Goal: Task Accomplishment & Management: Manage account settings

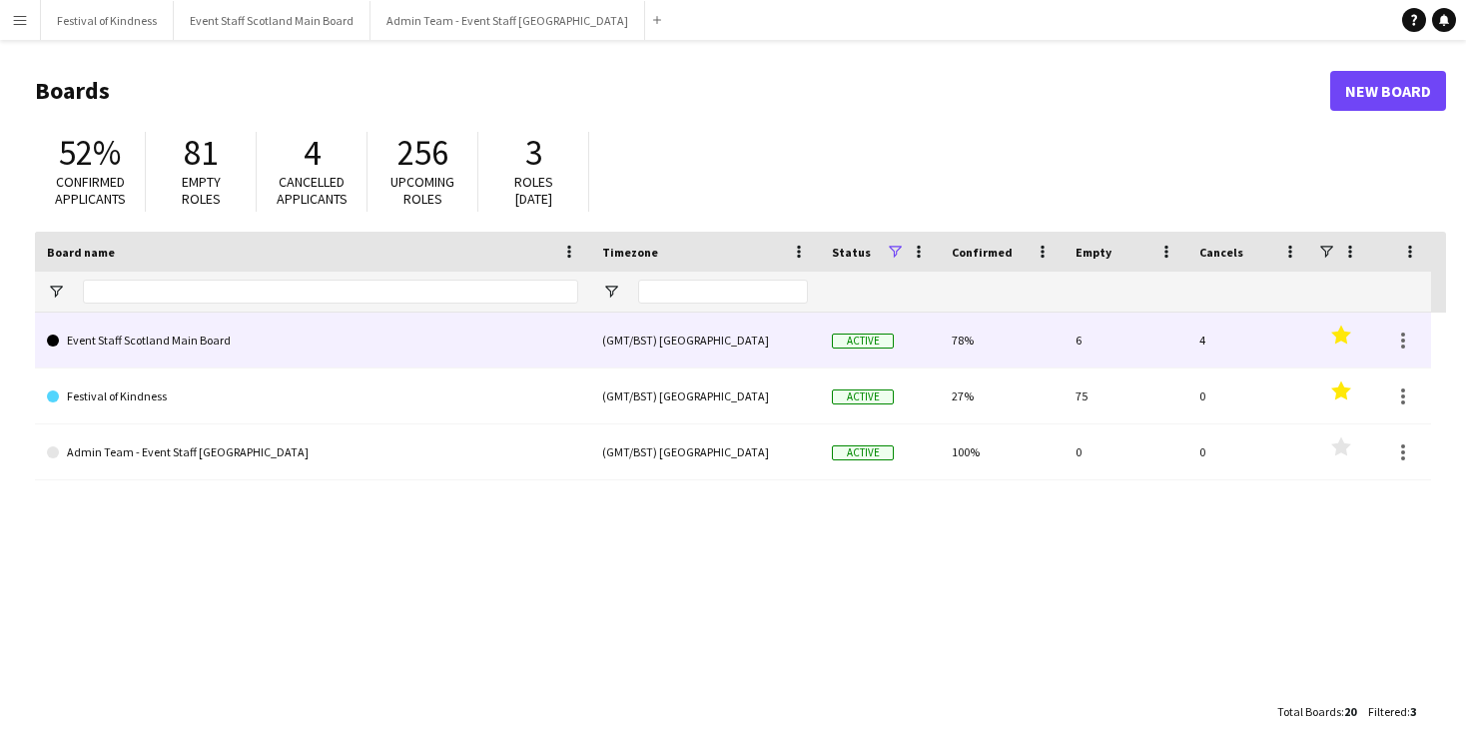
click at [193, 352] on link "Event Staff Scotland Main Board" at bounding box center [312, 341] width 531 height 56
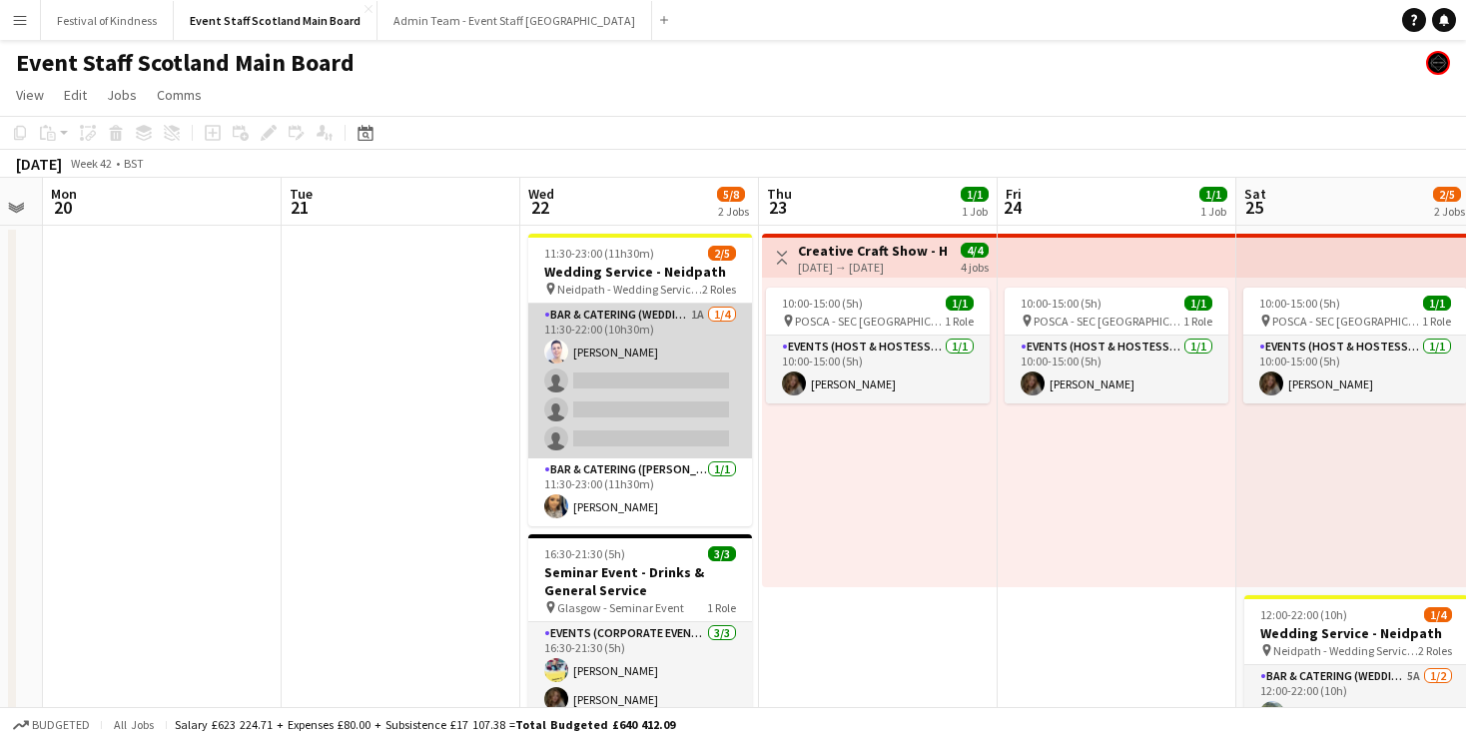
click at [681, 322] on app-card-role "Bar & Catering (Wedding Service Staff) 1A [DATE] 11:30-22:00 (10h30m) [PERSON_N…" at bounding box center [640, 381] width 224 height 155
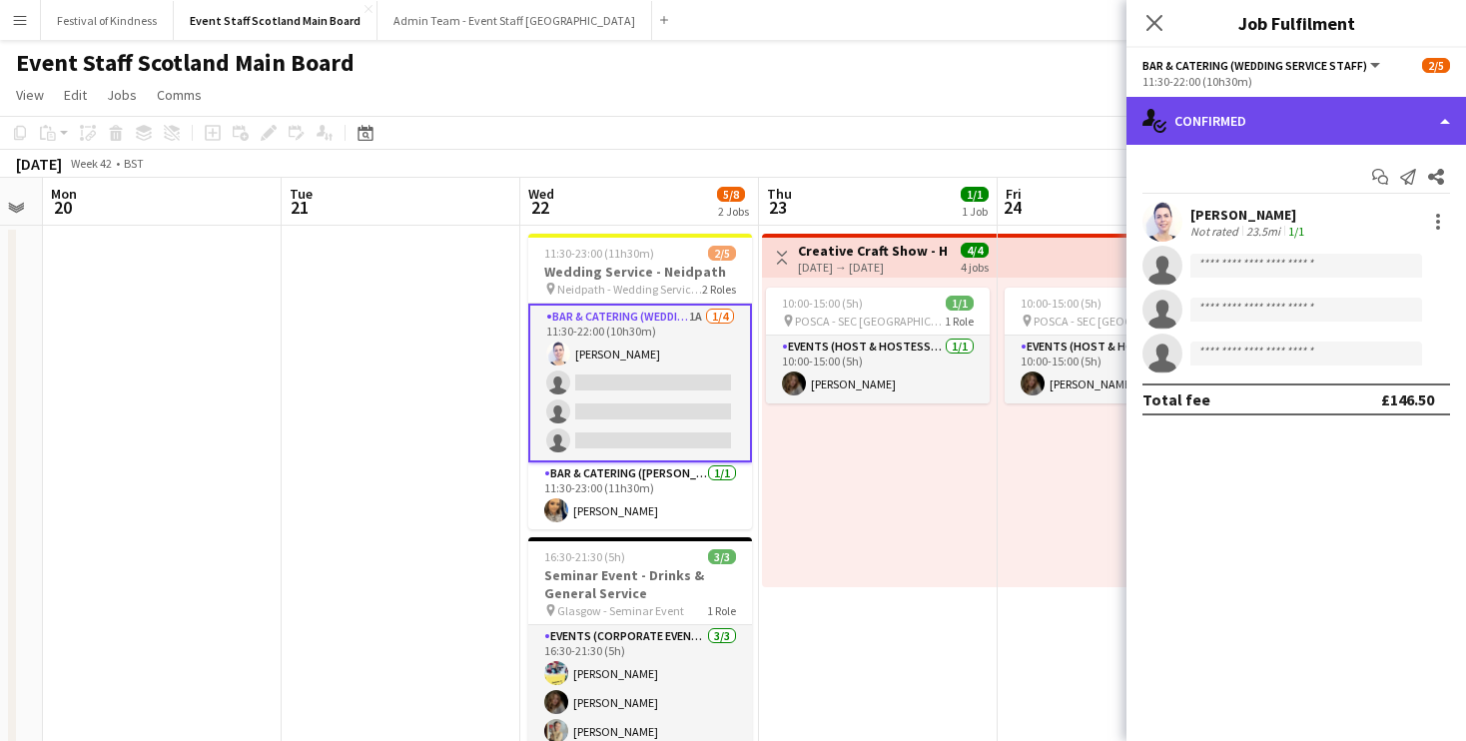
click at [1253, 131] on div "single-neutral-actions-check-2 Confirmed" at bounding box center [1296, 121] width 340 height 48
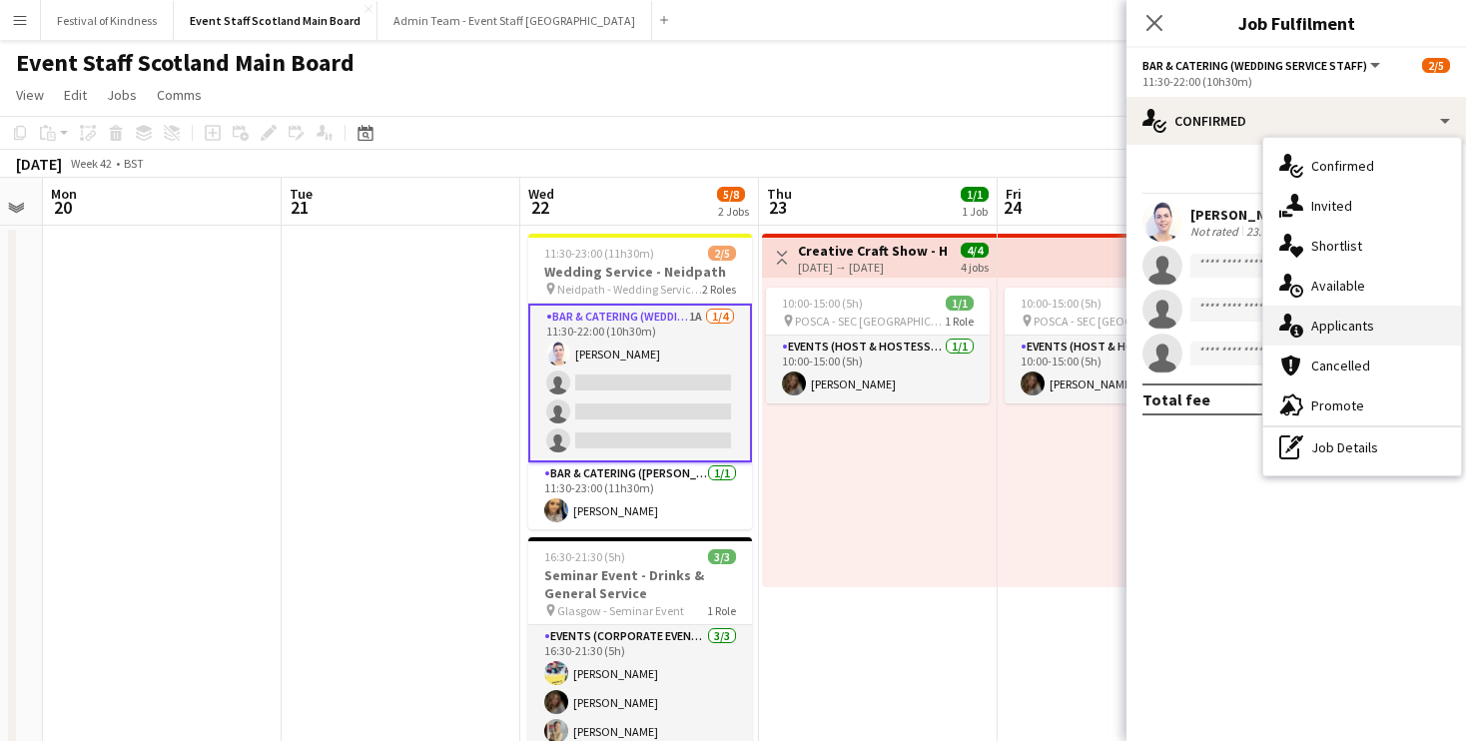
click at [1376, 328] on div "single-neutral-actions-information Applicants" at bounding box center [1362, 326] width 198 height 40
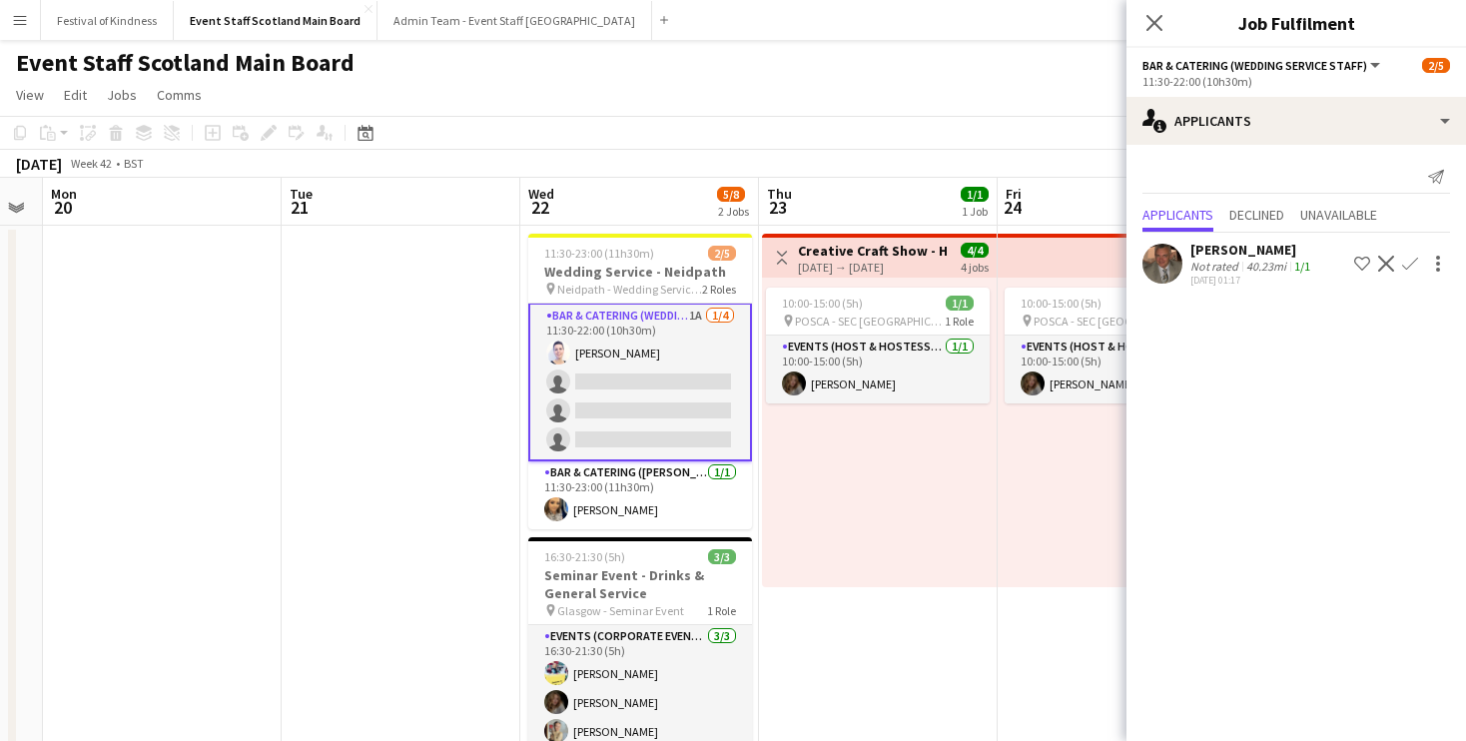
scroll to position [1, 0]
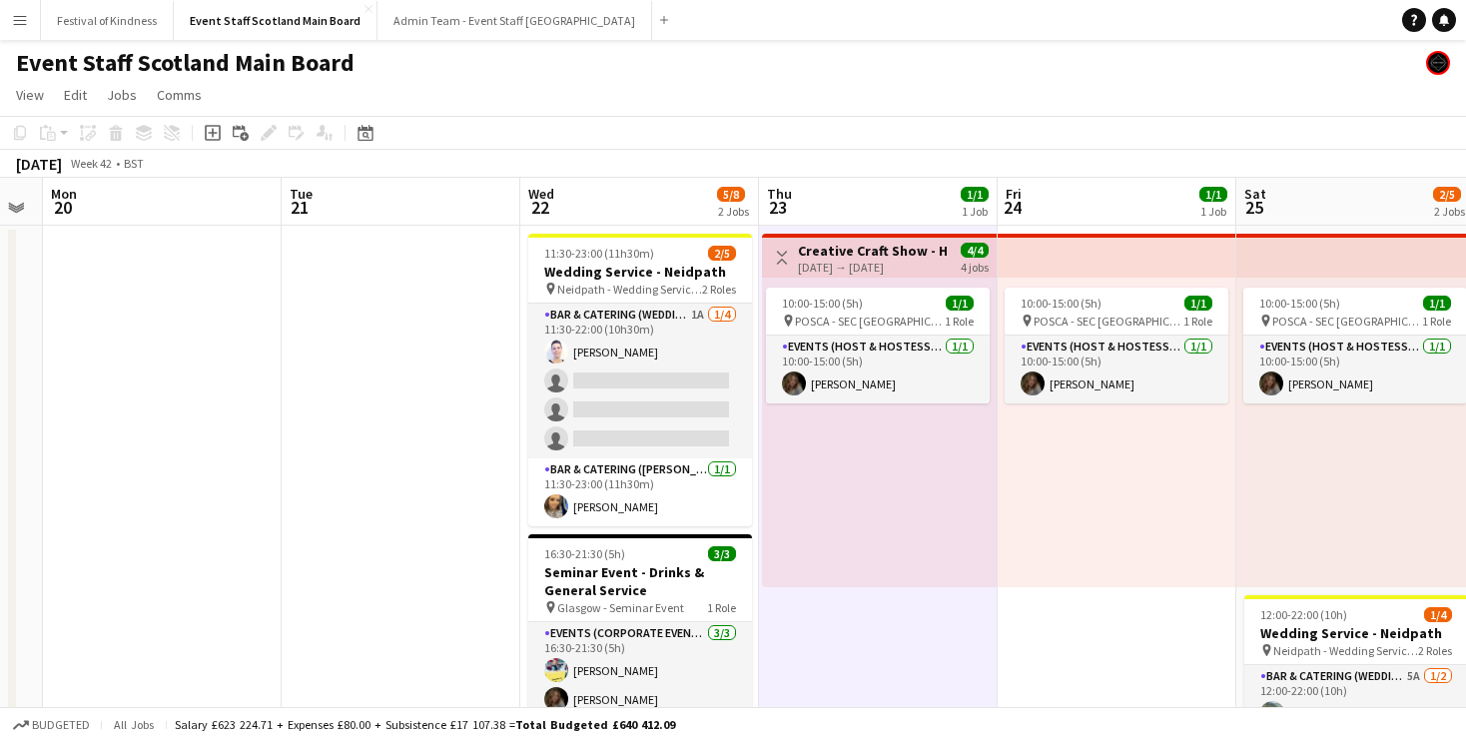
scroll to position [0, 0]
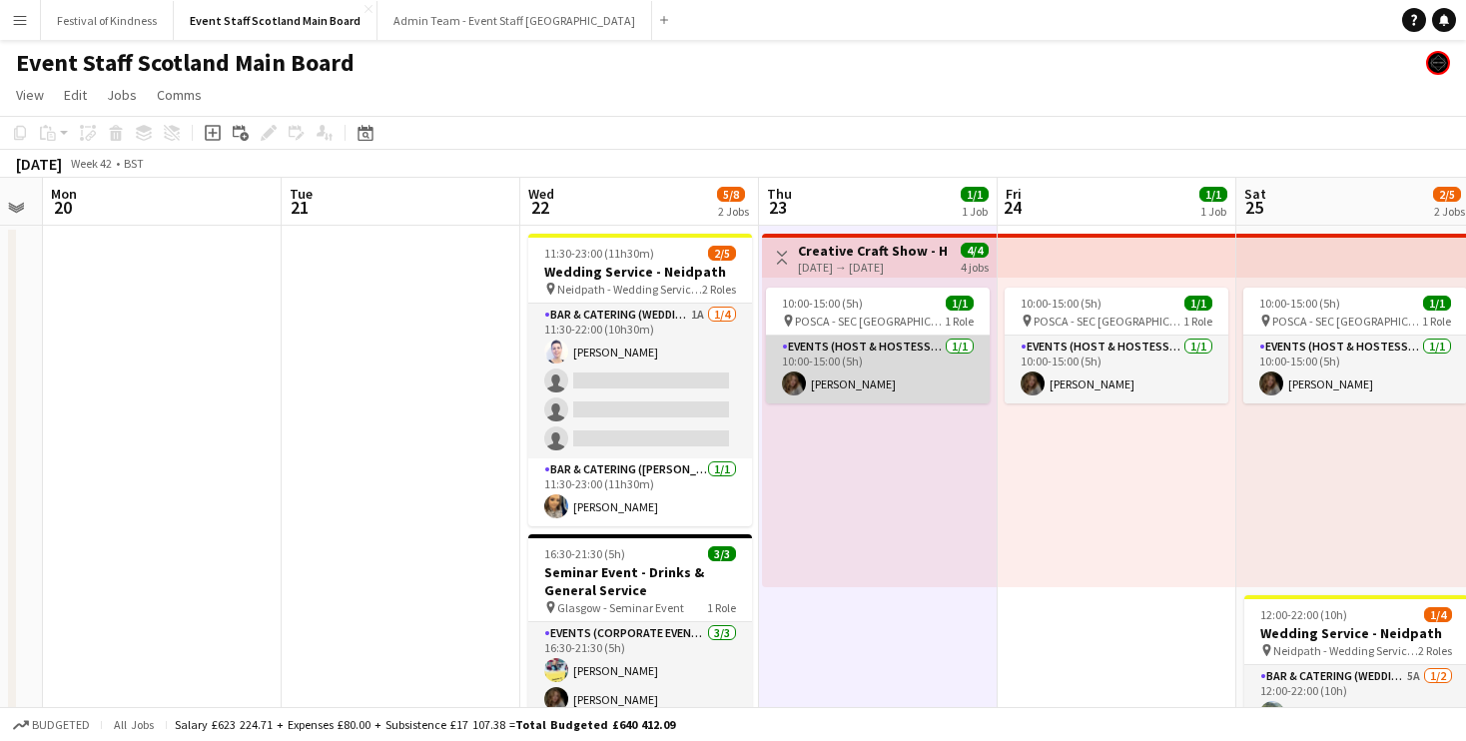
click at [936, 355] on app-card-role "Events (Host & Hostesses) [DATE] 10:00-15:00 (5h) [PERSON_NAME]" at bounding box center [878, 370] width 224 height 68
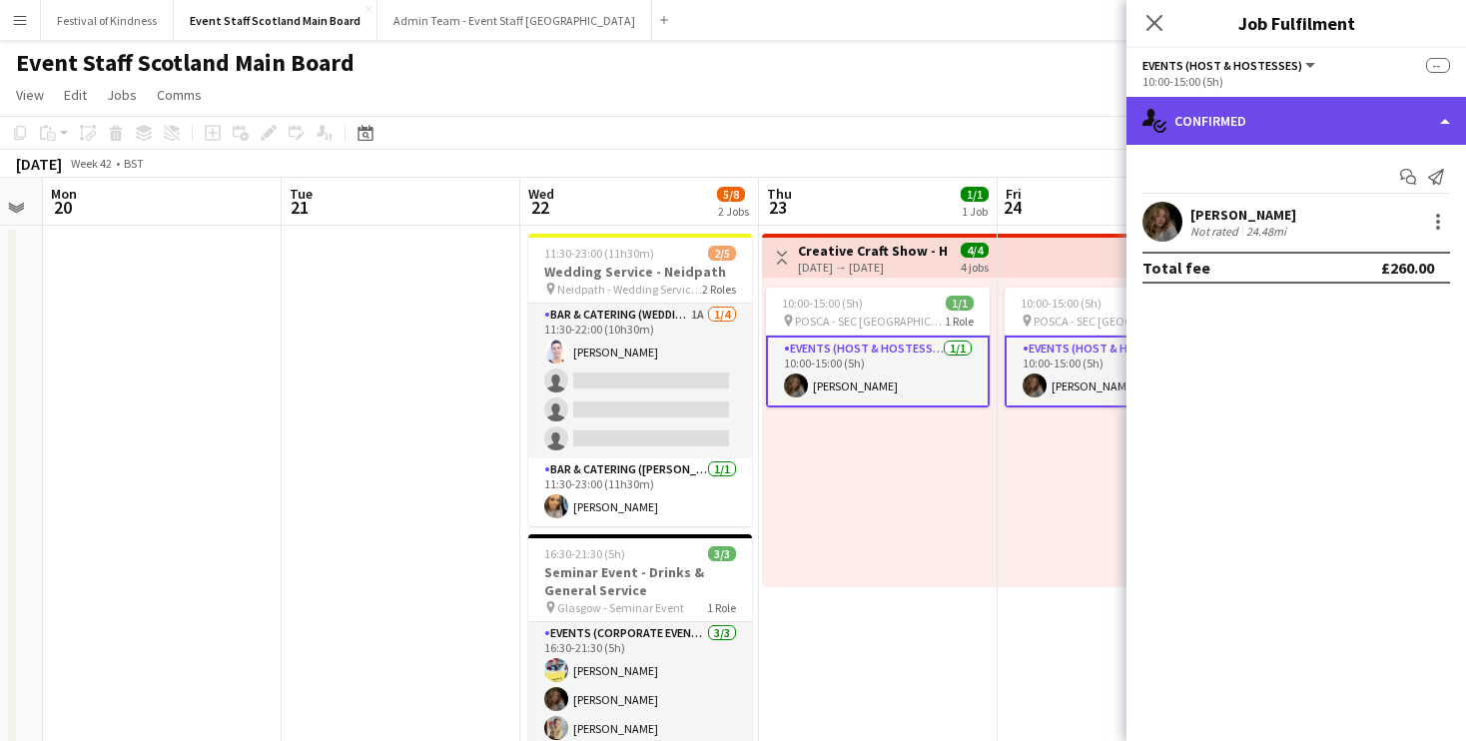
click at [1299, 120] on div "single-neutral-actions-check-2 Confirmed" at bounding box center [1296, 121] width 340 height 48
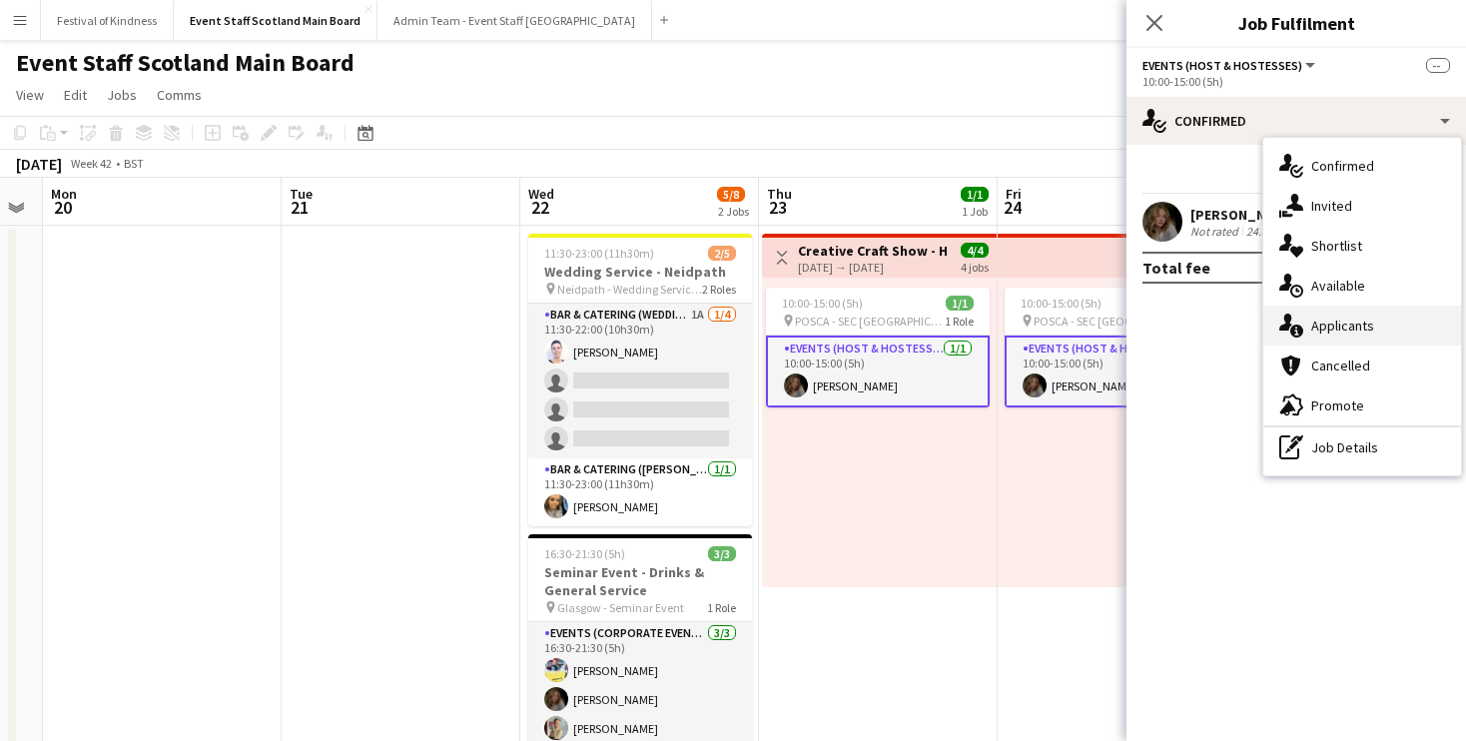
click at [1338, 322] on span "Applicants" at bounding box center [1342, 326] width 63 height 18
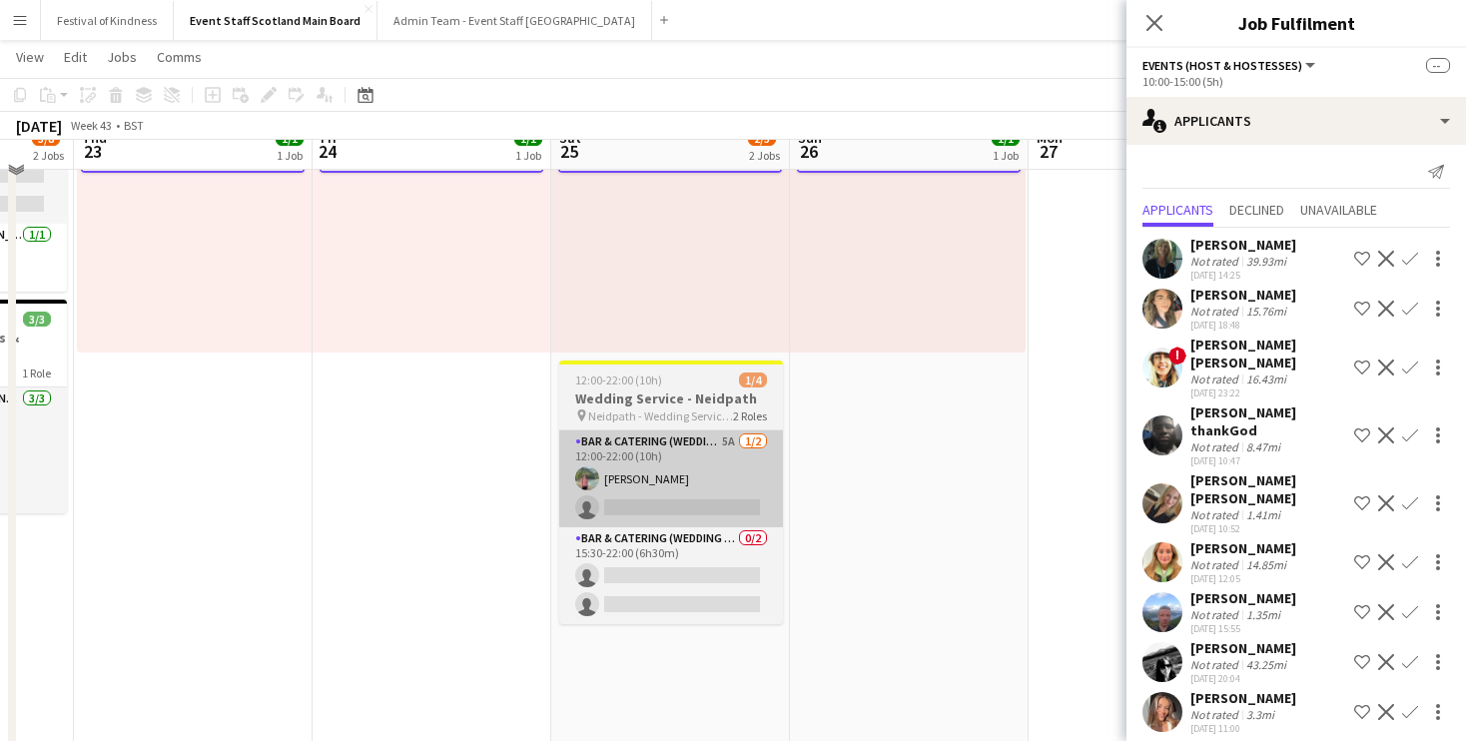
scroll to position [253, 0]
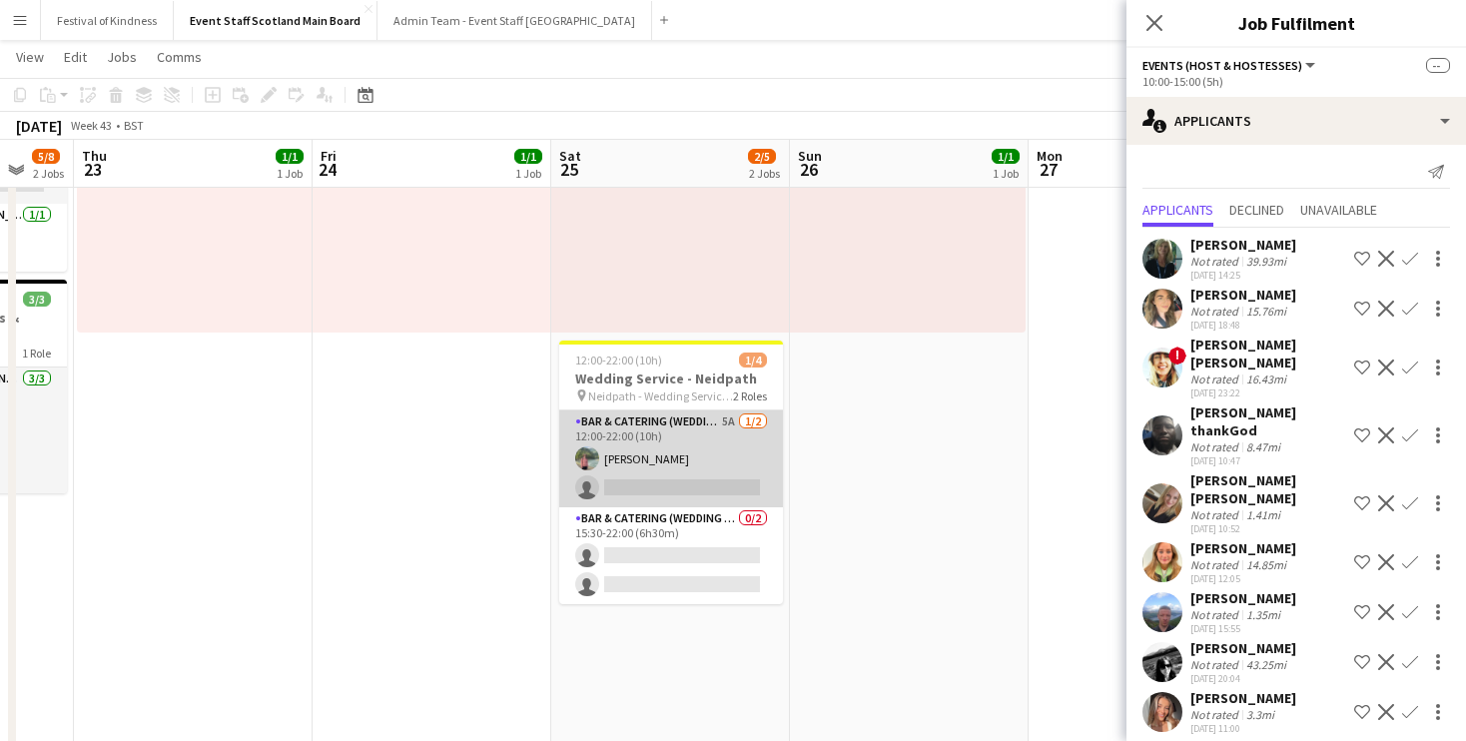
click at [709, 430] on app-card-role "Bar & Catering (Wedding Service Staff) 5A [DATE] 12:00-22:00 (10h) [PERSON_NAME…" at bounding box center [671, 458] width 224 height 97
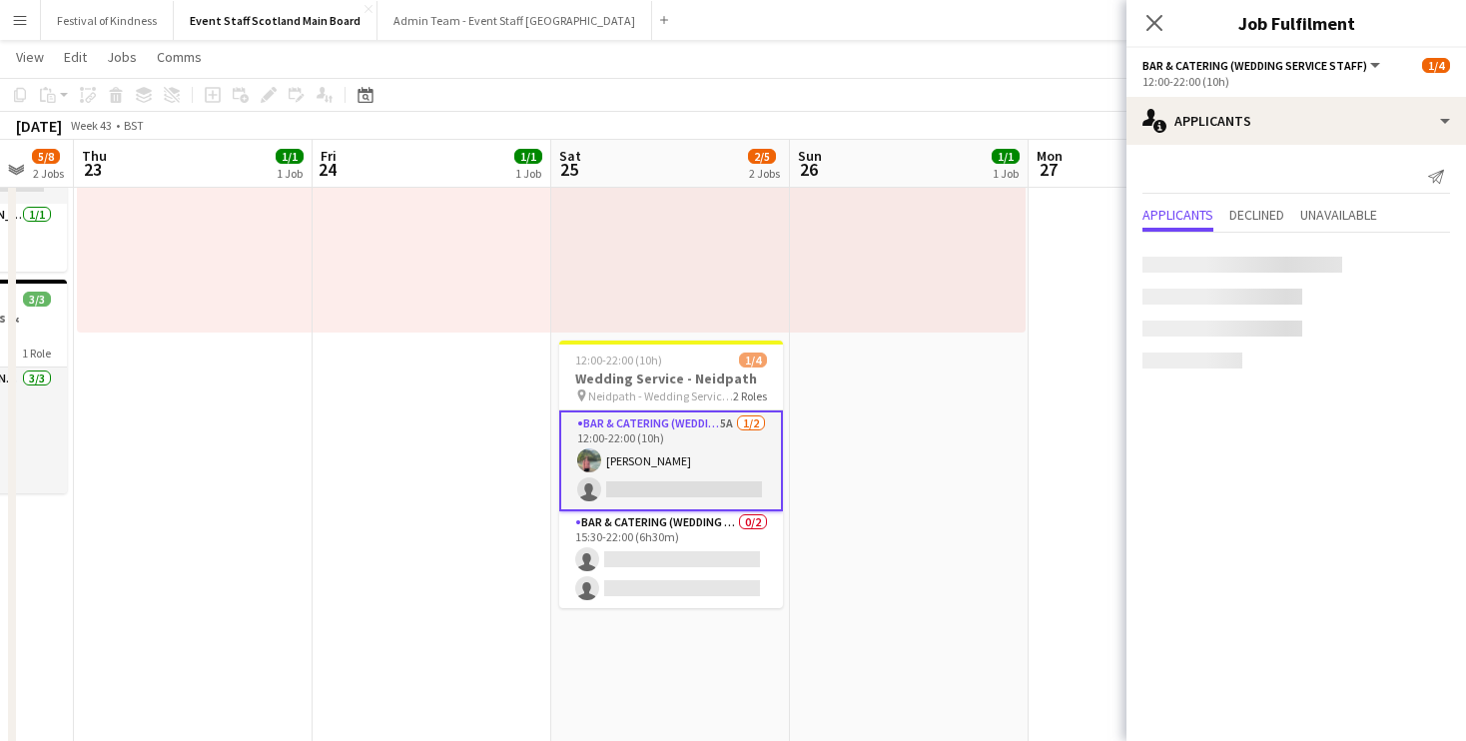
scroll to position [0, 0]
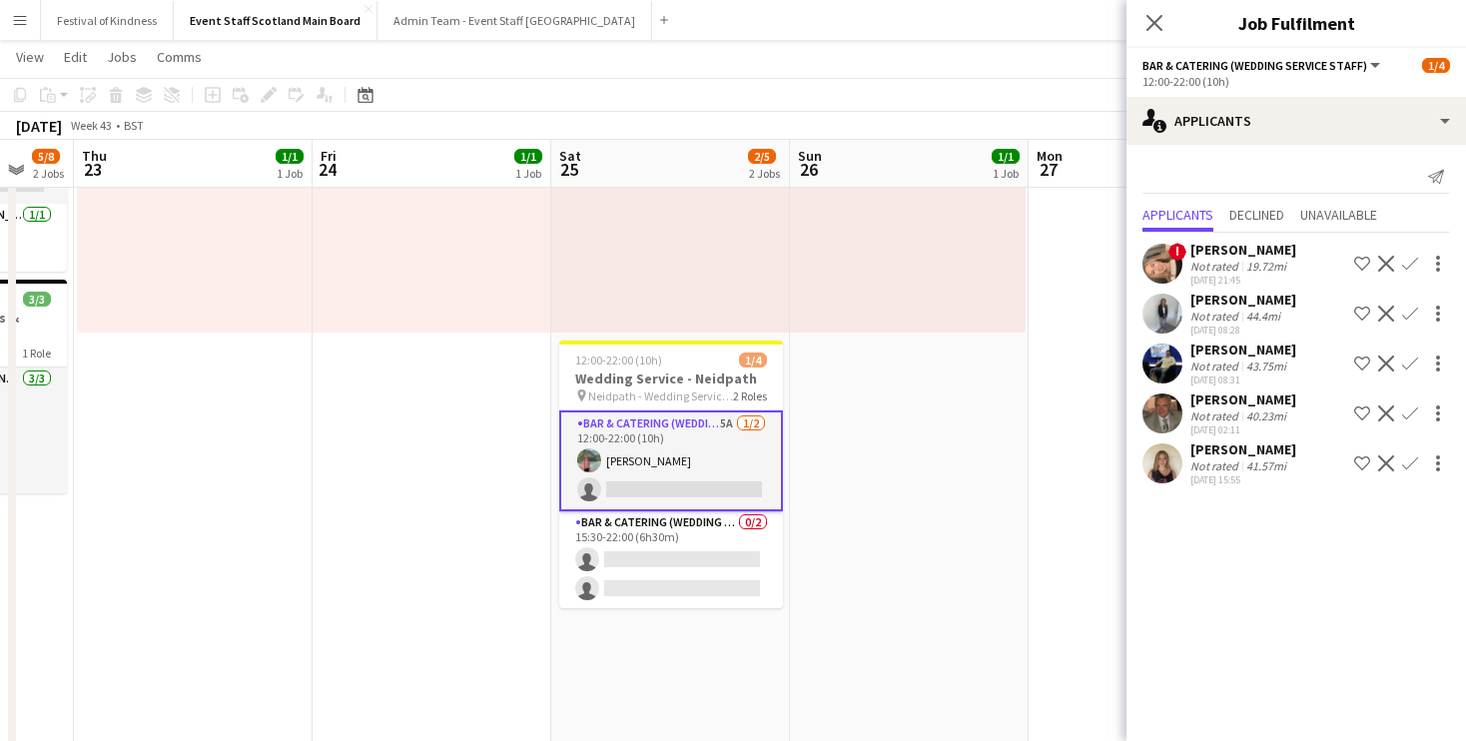
click at [665, 465] on app-card-role "Bar & Catering (Wedding Service Staff) 5A [DATE] 12:00-22:00 (10h) [PERSON_NAME…" at bounding box center [671, 460] width 224 height 101
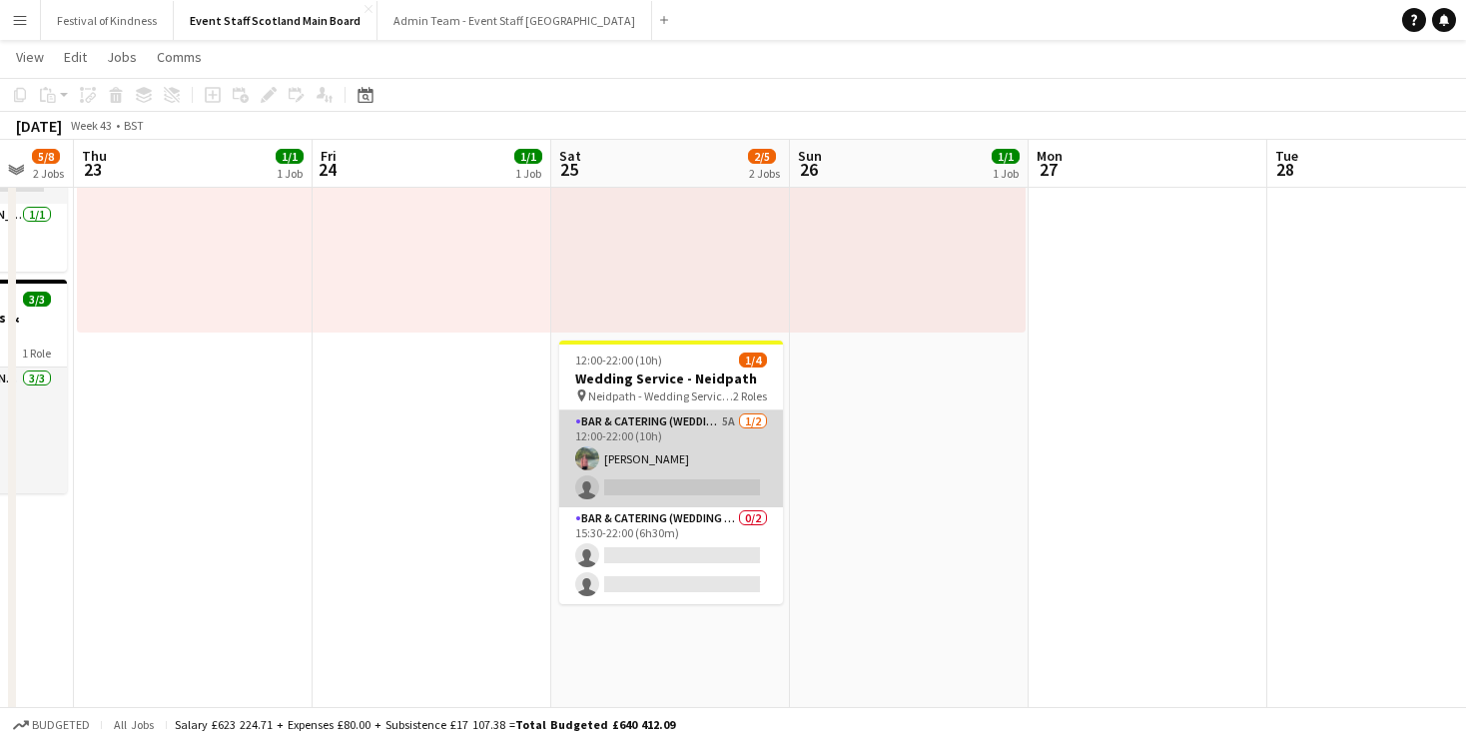
click at [649, 475] on app-card-role "Bar & Catering (Wedding Service Staff) 5A [DATE] 12:00-22:00 (10h) [PERSON_NAME…" at bounding box center [671, 458] width 224 height 97
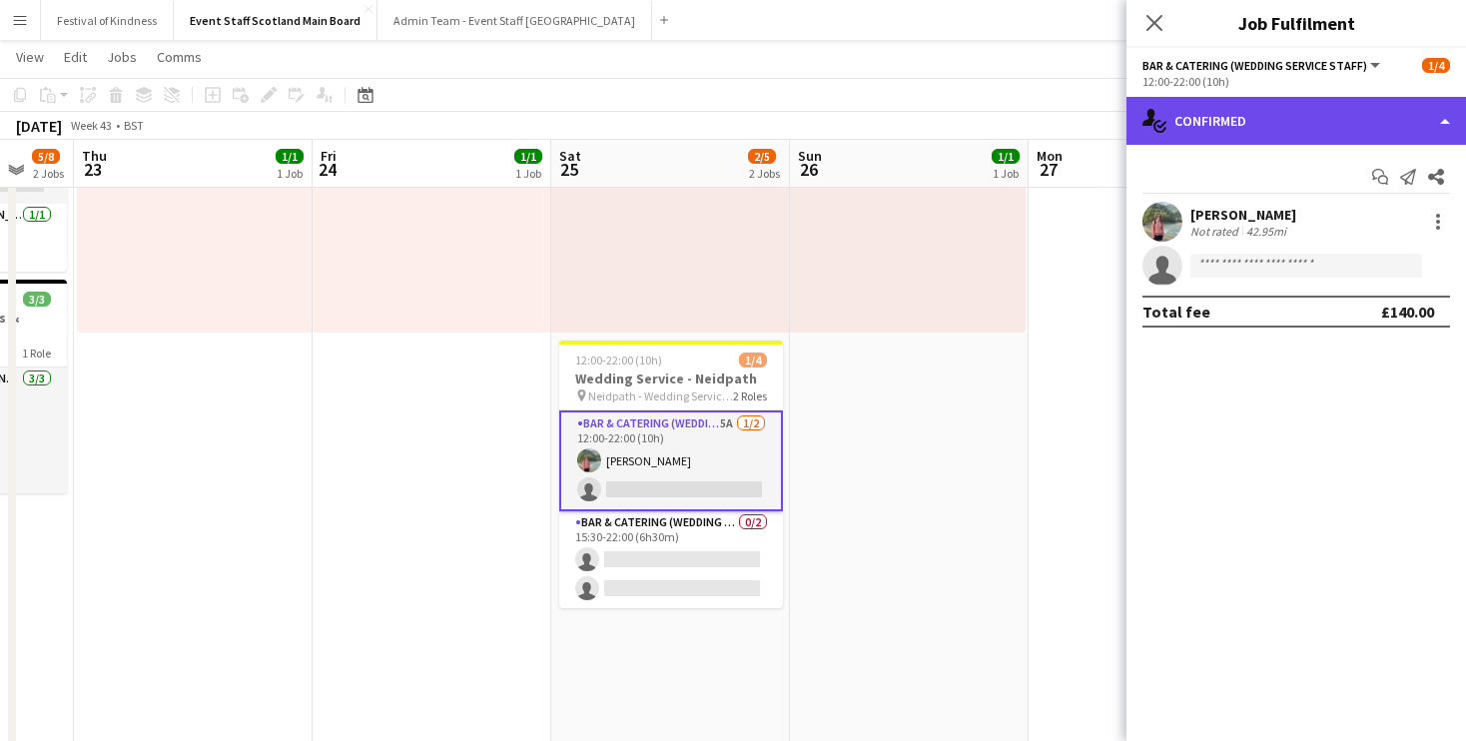
click at [1183, 122] on div "single-neutral-actions-check-2 Confirmed" at bounding box center [1296, 121] width 340 height 48
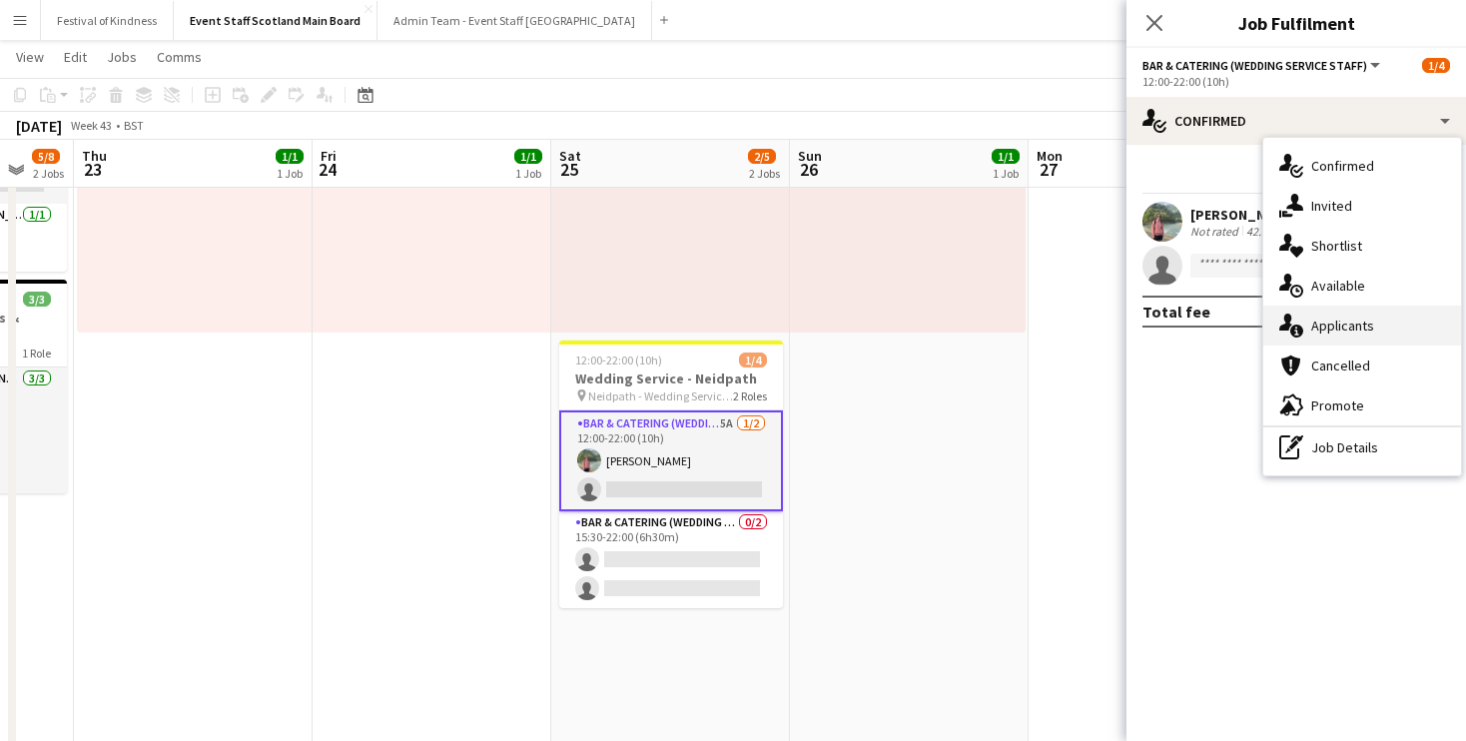
click at [1330, 326] on span "Applicants" at bounding box center [1342, 326] width 63 height 18
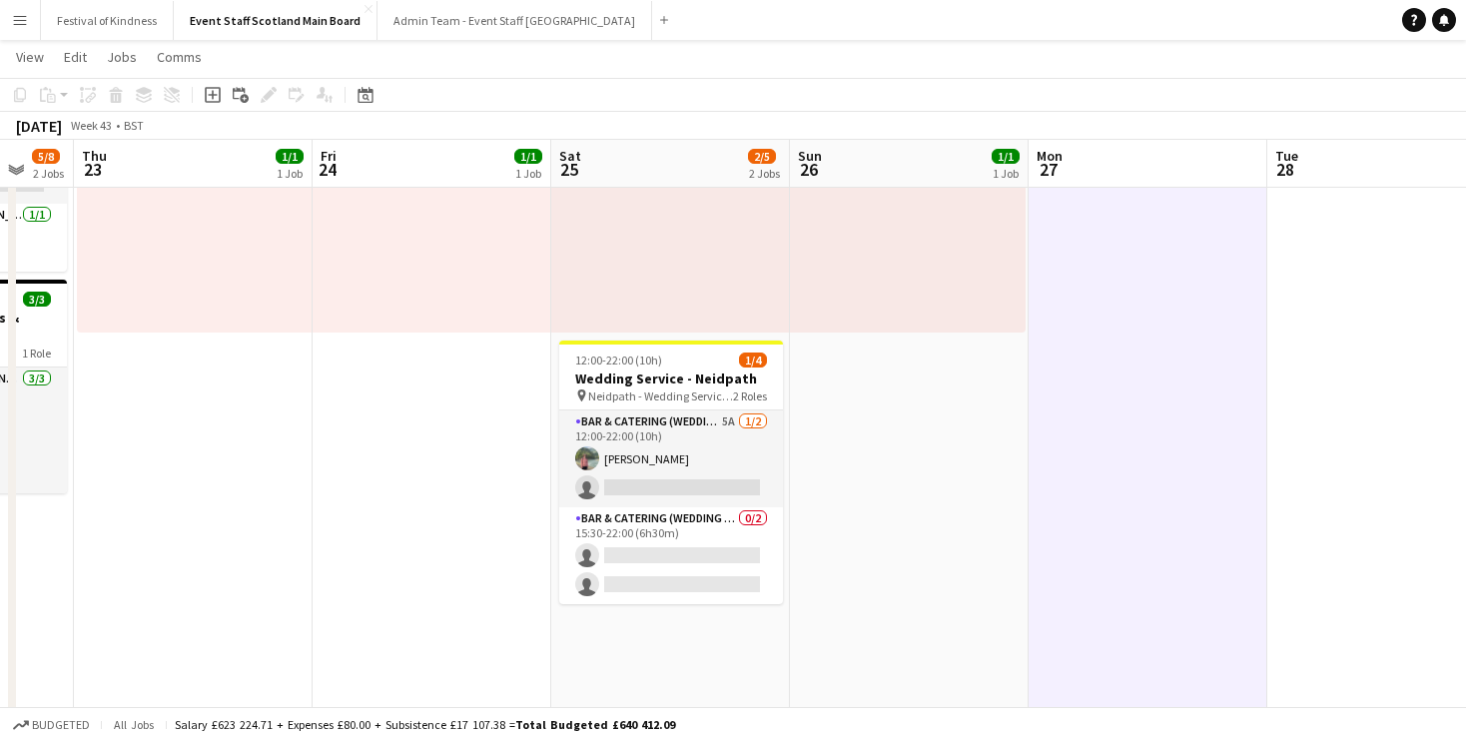
click at [20, 23] on app-icon "Menu" at bounding box center [20, 20] width 16 height 16
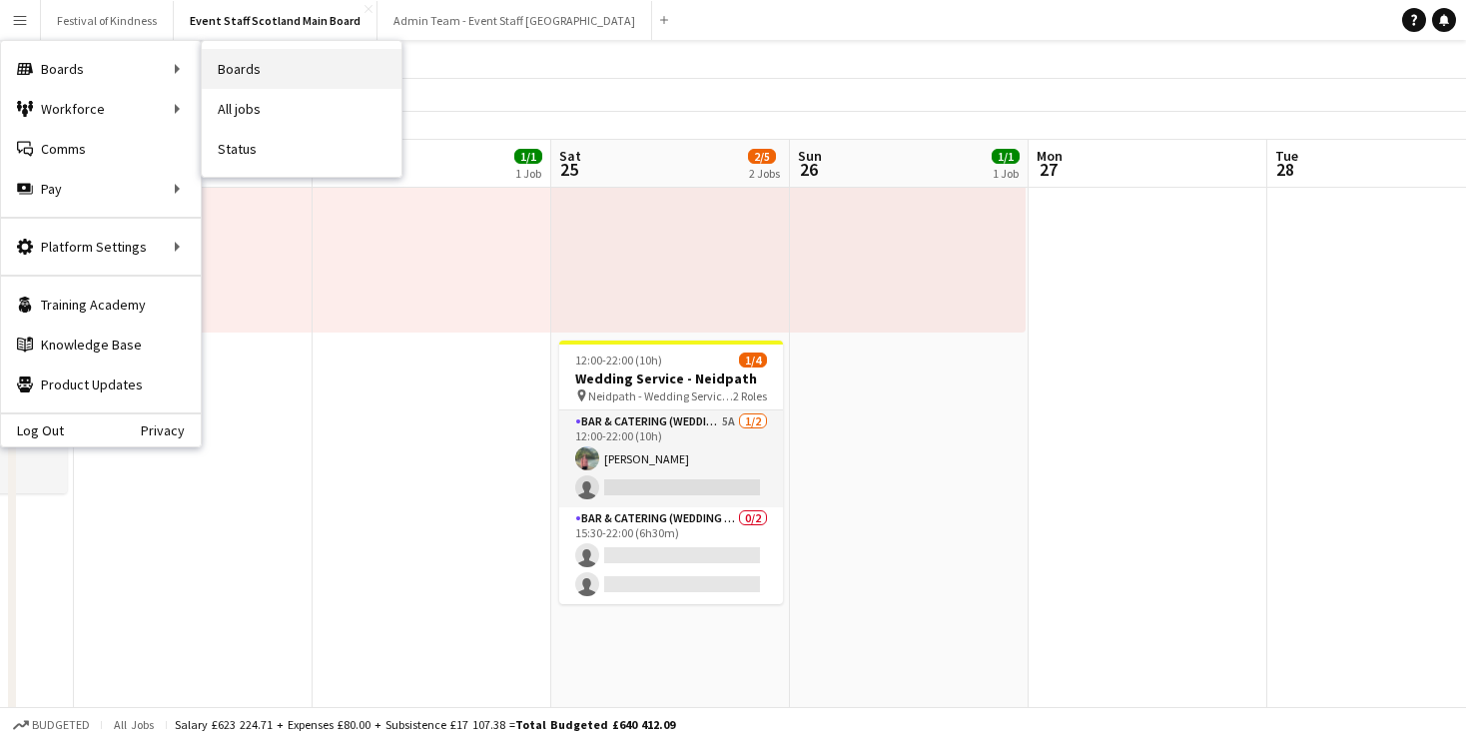
click at [249, 71] on link "Boards" at bounding box center [302, 69] width 200 height 40
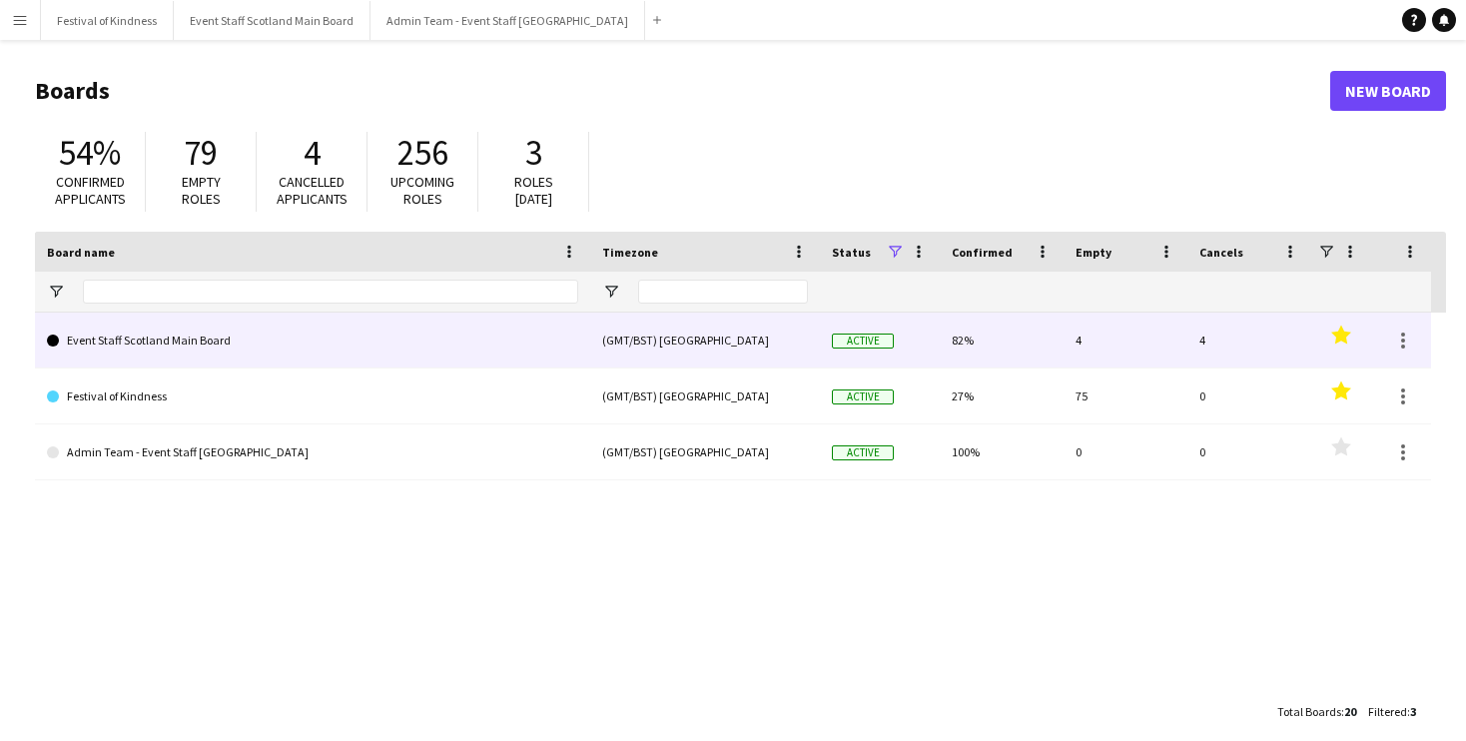
click at [346, 345] on link "Event Staff Scotland Main Board" at bounding box center [312, 341] width 531 height 56
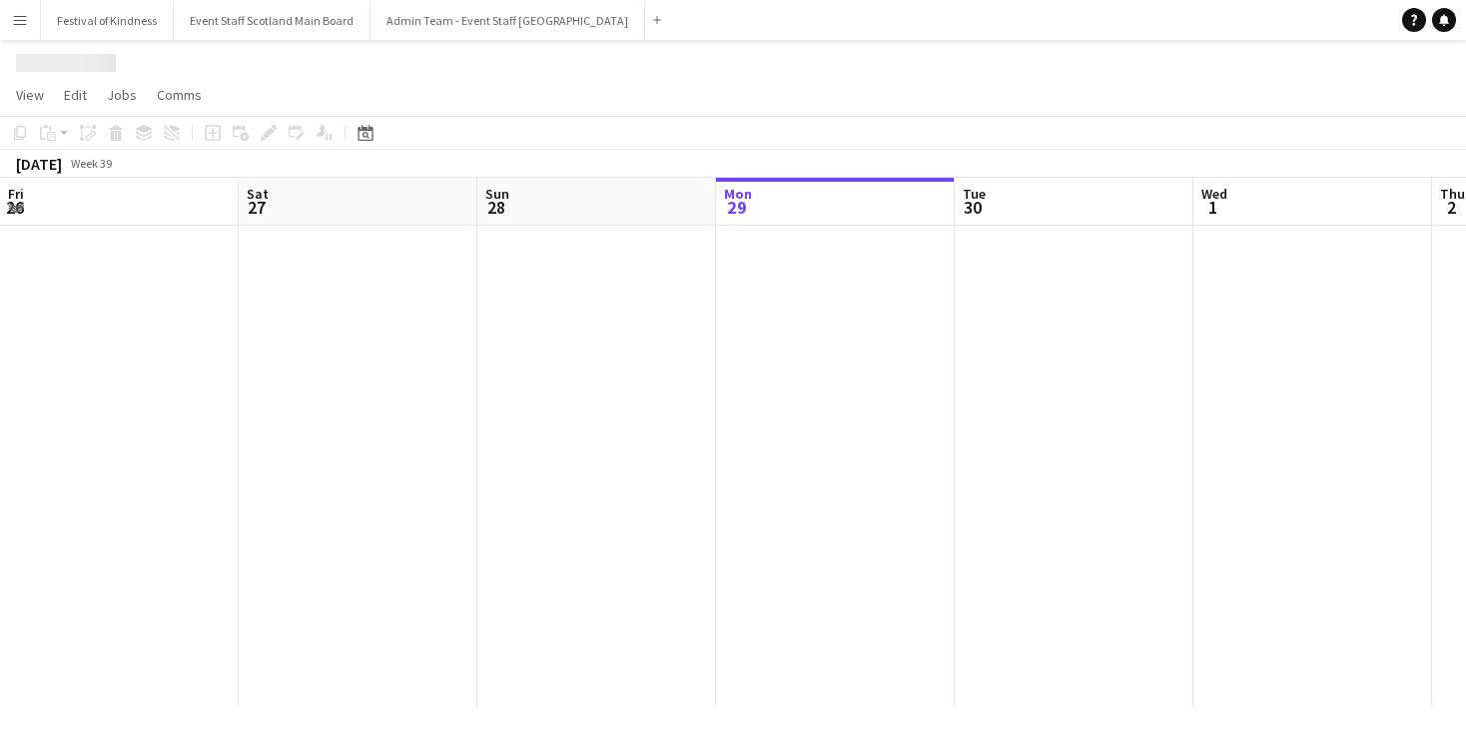
scroll to position [0, 477]
